Goal: Task Accomplishment & Management: Complete application form

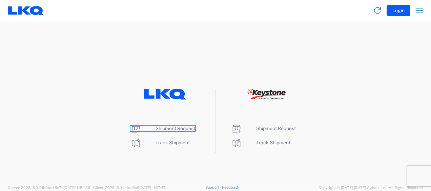
click at [173, 127] on span "Shipment Request" at bounding box center [175, 128] width 40 height 5
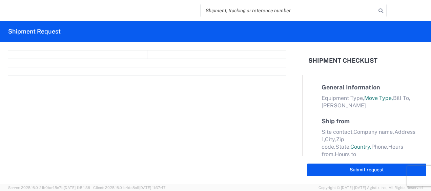
select select "FULL"
select select "LBS"
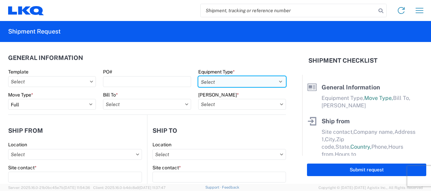
click at [264, 81] on select "Select 53’ Dry Van Flatbed Dropdeck (van) Lowboy (flatbed) Rail" at bounding box center [242, 81] width 88 height 11
select select "STDV"
click at [198, 76] on select "Select 53’ Dry Van Flatbed Dropdeck (van) Lowboy (flatbed) Rail" at bounding box center [242, 81] width 88 height 11
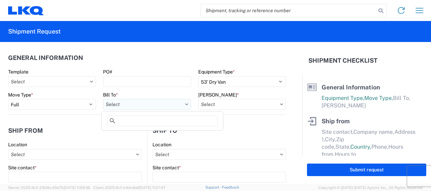
click at [147, 103] on input "Bill To *" at bounding box center [147, 104] width 88 height 11
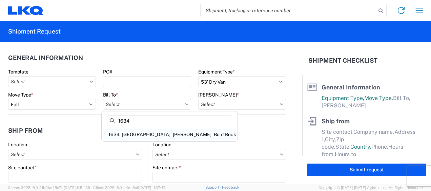
type input "1634"
click at [147, 135] on div "1634 - [GEOGRAPHIC_DATA] - [PERSON_NAME] - Boat Rock" at bounding box center [169, 134] width 133 height 11
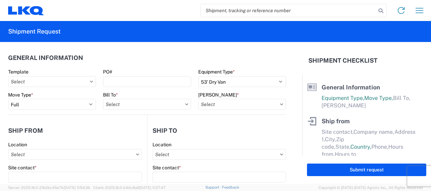
type input "1634 - [GEOGRAPHIC_DATA] - [PERSON_NAME] - Boat Rock"
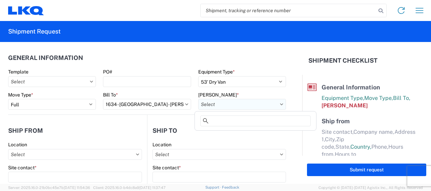
click at [259, 104] on input "[PERSON_NAME] *" at bounding box center [242, 104] width 88 height 11
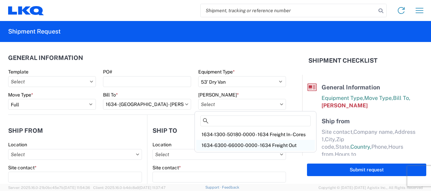
click at [262, 144] on div "1634-6300-66000-0000 - 1634 Freight Out" at bounding box center [255, 145] width 119 height 11
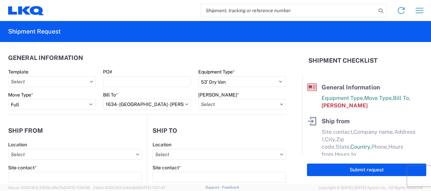
type input "1634-6300-66000-0000 - 1634 Freight Out"
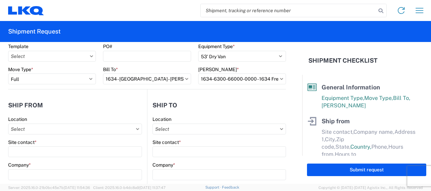
scroll to position [34, 0]
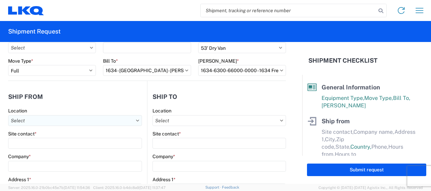
click at [23, 120] on input "Location" at bounding box center [75, 120] width 134 height 11
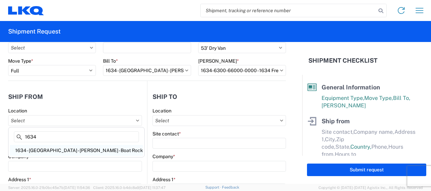
type input "1634"
click at [60, 151] on div "1634 - [GEOGRAPHIC_DATA] - [PERSON_NAME] - Boat Rock" at bounding box center [76, 150] width 133 height 11
type input "1634 - [GEOGRAPHIC_DATA] - [PERSON_NAME] - Boat Rock"
type input "LKQ Corporation"
type input "[STREET_ADDRESS]"
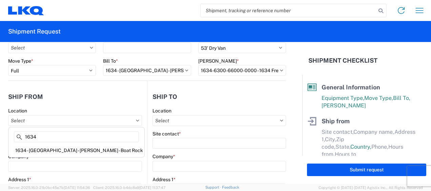
type input "[GEOGRAPHIC_DATA]"
type input "30336"
select select "GA"
select select "US"
type input "[PHONE_NUMBER]"
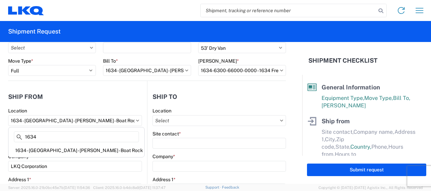
type input "00:00"
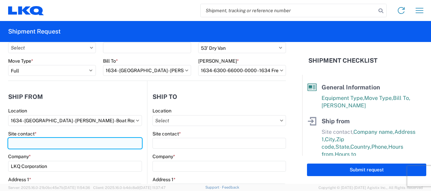
click at [31, 141] on input "Site contact *" at bounding box center [75, 143] width 134 height 11
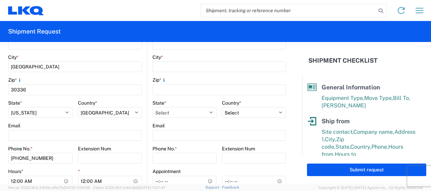
scroll to position [203, 0]
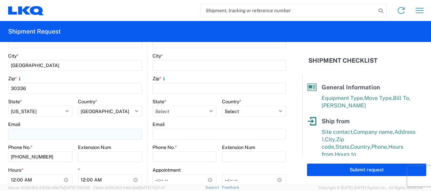
type input "[PERSON_NAME]"
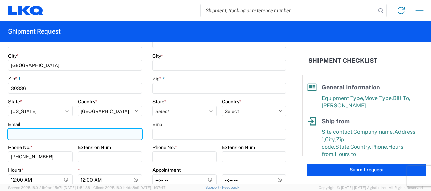
click at [34, 135] on input "Email" at bounding box center [75, 134] width 134 height 11
type input "[EMAIL_ADDRESS][DOMAIN_NAME]"
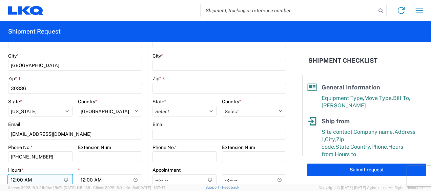
click at [14, 178] on input "00:00" at bounding box center [40, 179] width 64 height 11
type input "07:00"
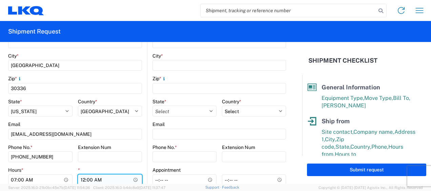
click at [82, 179] on input "00:00" at bounding box center [110, 179] width 64 height 11
type input "11:00"
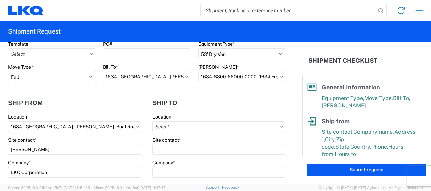
scroll to position [0, 0]
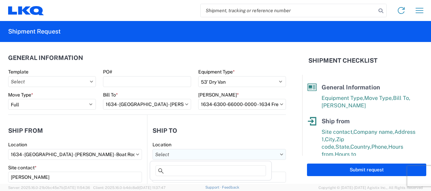
click at [247, 153] on input "Location" at bounding box center [218, 154] width 133 height 11
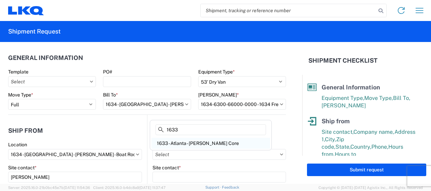
type input "1633"
click at [184, 141] on div "1633 - Atlanta - [PERSON_NAME] Core" at bounding box center [210, 143] width 119 height 11
type input "1633 - Atlanta - [PERSON_NAME] Core"
type input "LKQ Corporation"
type input "[STREET_ADDRESS][PERSON_NAME][PERSON_NAME]"
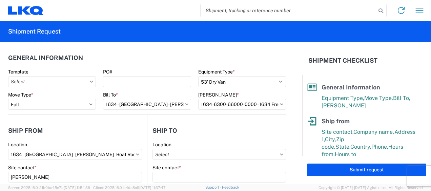
type input "[GEOGRAPHIC_DATA]"
type input "30336"
select select "GA"
select select "US"
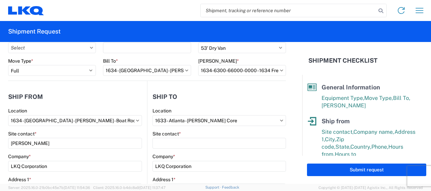
scroll to position [68, 0]
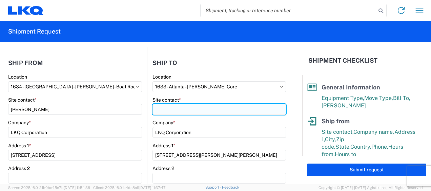
click at [169, 107] on input "Site contact *" at bounding box center [218, 109] width 133 height 11
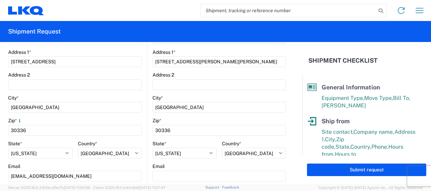
scroll to position [169, 0]
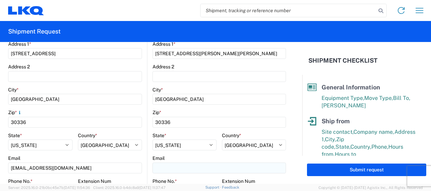
type input "[PERSON_NAME]"
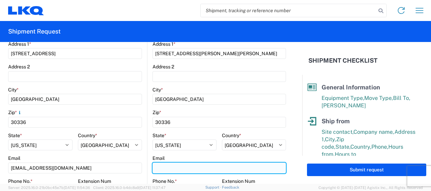
click at [172, 168] on input "Email" at bounding box center [218, 168] width 133 height 11
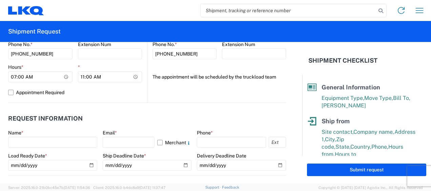
scroll to position [339, 0]
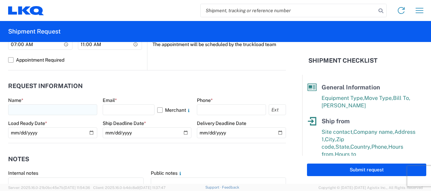
type input "[EMAIL_ADDRESS][DOMAIN_NAME]"
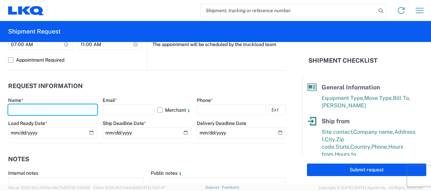
click at [21, 112] on input "text" at bounding box center [52, 109] width 89 height 11
type input "[PERSON_NAME]"
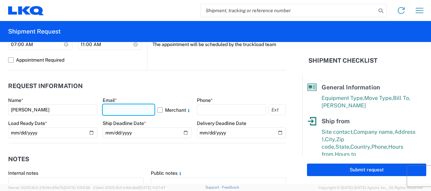
click at [135, 108] on input "text" at bounding box center [129, 109] width 52 height 11
type input "[EMAIL_ADDRESS][DOMAIN_NAME]"
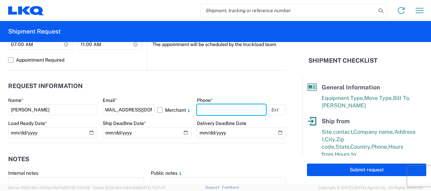
scroll to position [0, 0]
click at [244, 108] on input "text" at bounding box center [231, 109] width 69 height 11
type input "6783998501"
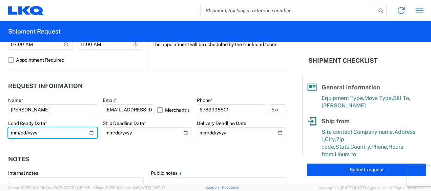
click at [14, 131] on input "date" at bounding box center [52, 132] width 89 height 11
type input "[DATE]"
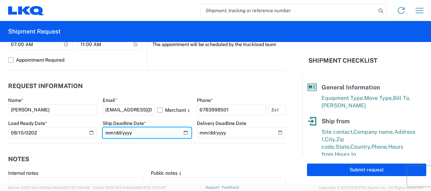
click at [109, 132] on input "date" at bounding box center [147, 132] width 89 height 11
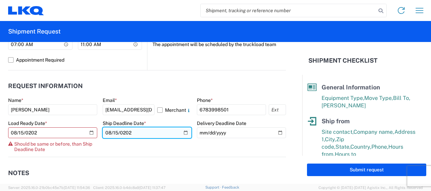
type input "[DATE]"
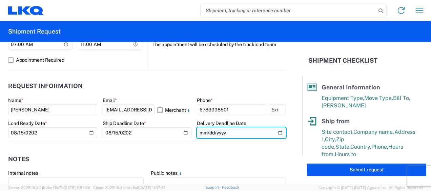
click at [201, 131] on input "date" at bounding box center [241, 132] width 89 height 11
type input "[DATE]"
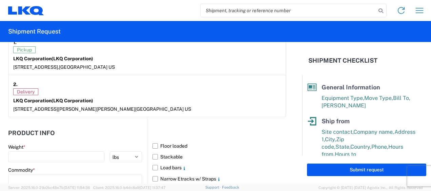
scroll to position [576, 0]
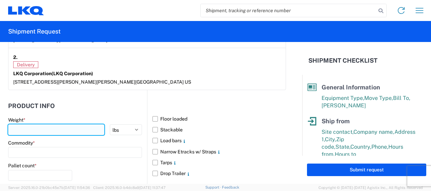
click at [44, 129] on input "number" at bounding box center [56, 129] width 96 height 11
type input "44000"
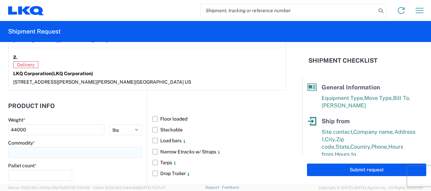
click at [89, 150] on input at bounding box center [75, 152] width 134 height 11
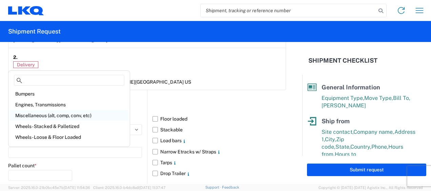
click at [55, 115] on div "Miscellaneous (alt, comp, conv, etc)" at bounding box center [69, 115] width 119 height 11
type input "Miscellaneous (alt, comp, conv, etc)"
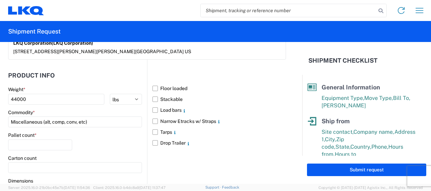
scroll to position [644, 0]
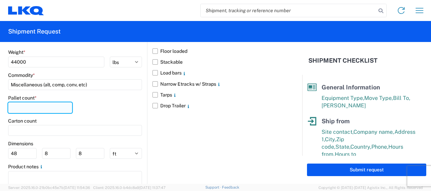
click at [60, 105] on input "number" at bounding box center [40, 107] width 64 height 11
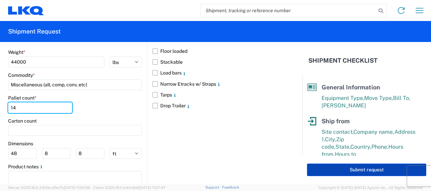
type input "14"
click at [364, 168] on button "Submit request" at bounding box center [366, 170] width 119 height 13
select select "US"
